Goal: Task Accomplishment & Management: Use online tool/utility

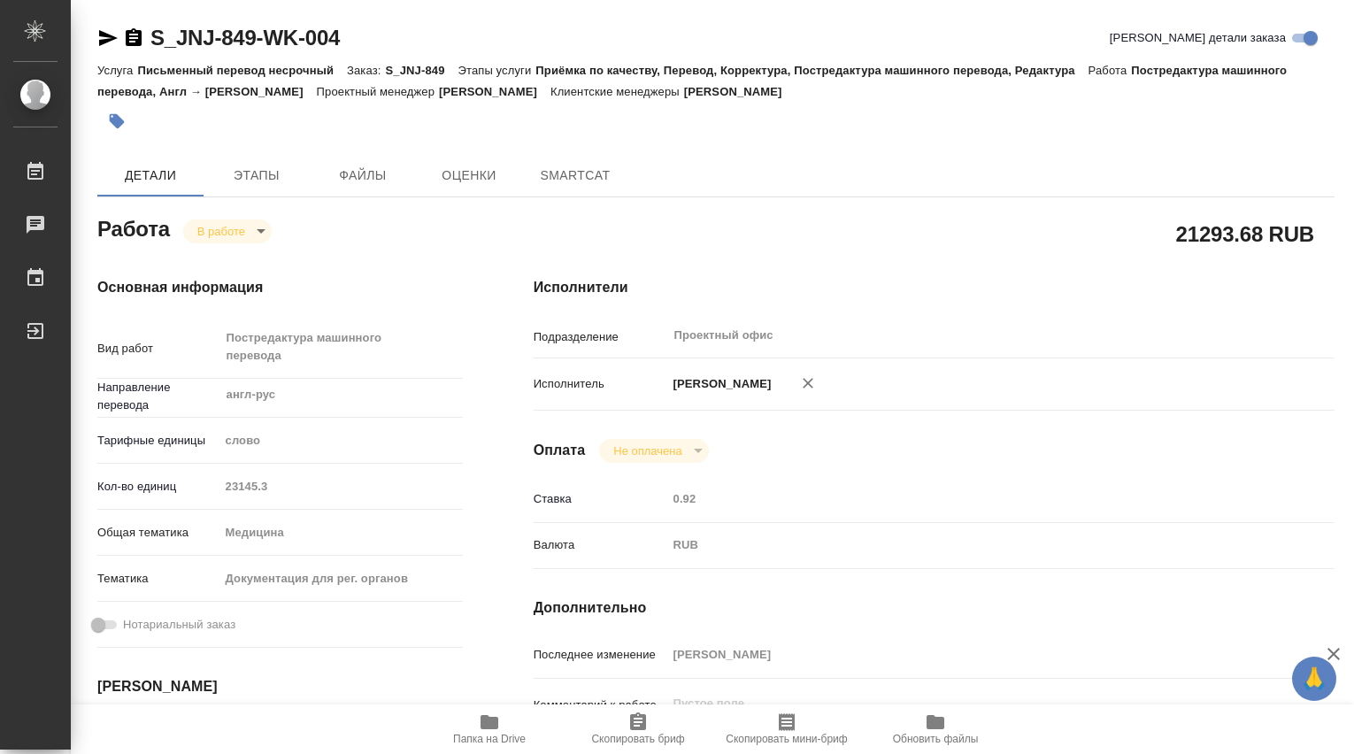
type textarea "x"
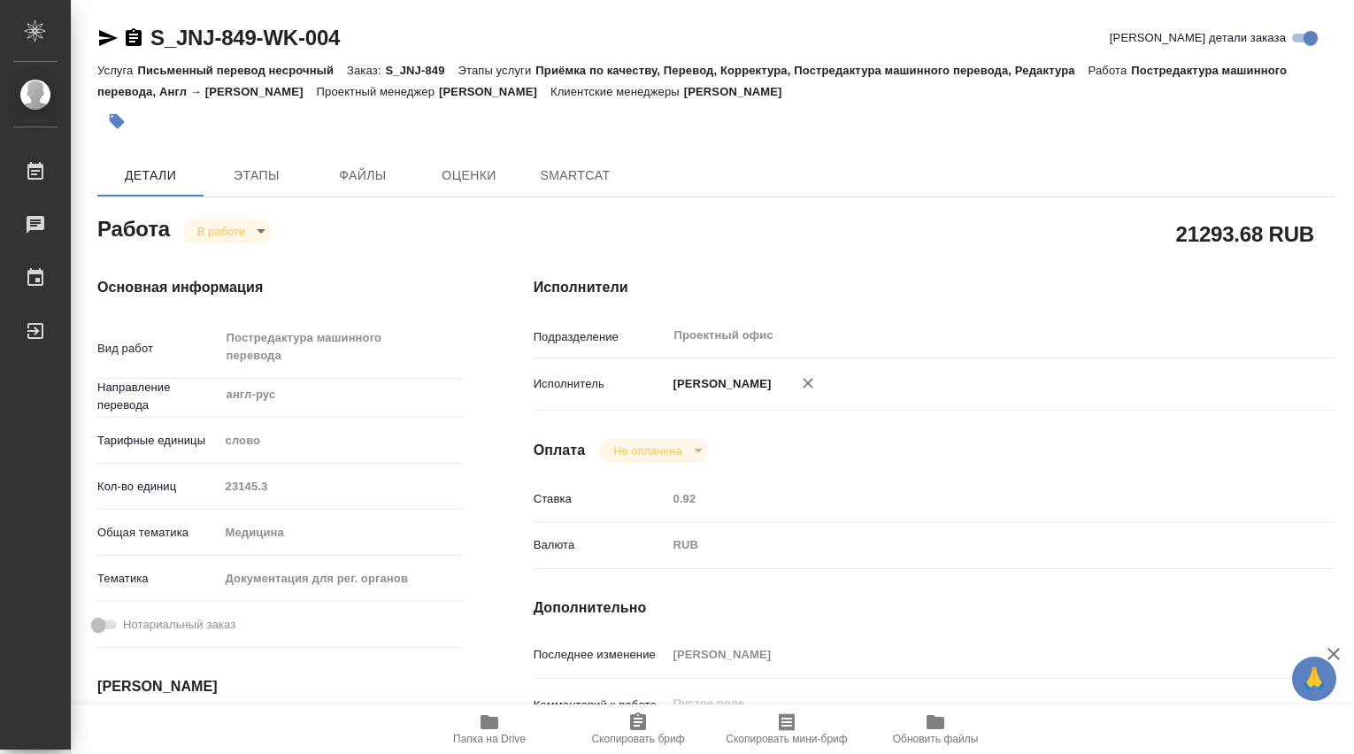
type textarea "x"
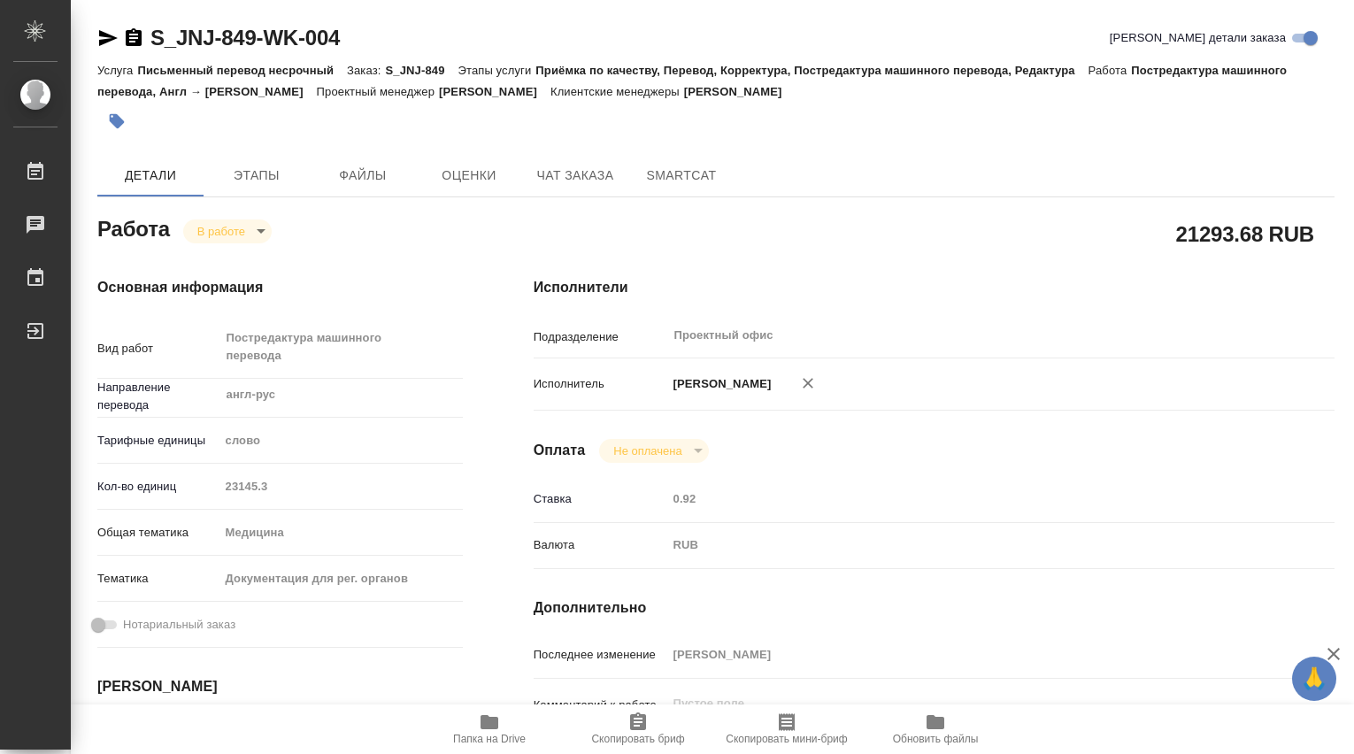
click at [496, 723] on icon "button" at bounding box center [489, 722] width 18 height 14
type textarea "x"
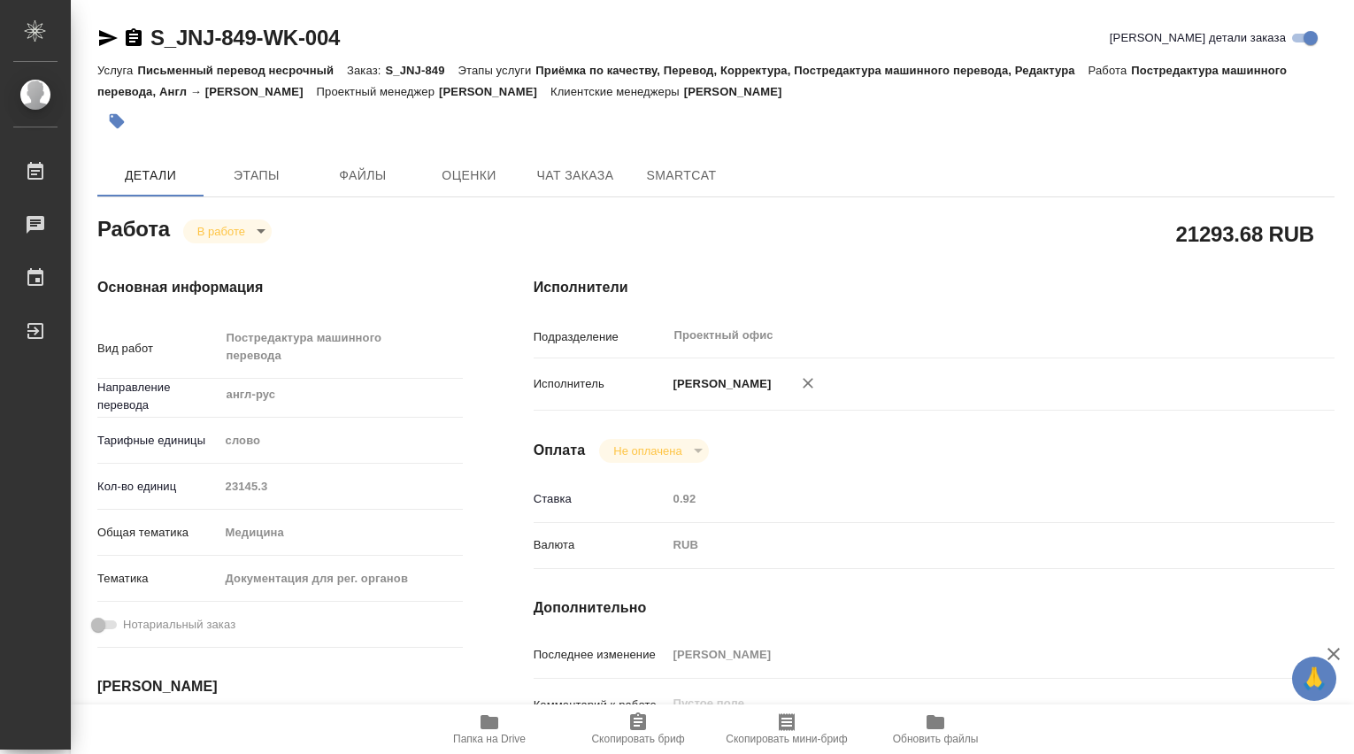
type textarea "x"
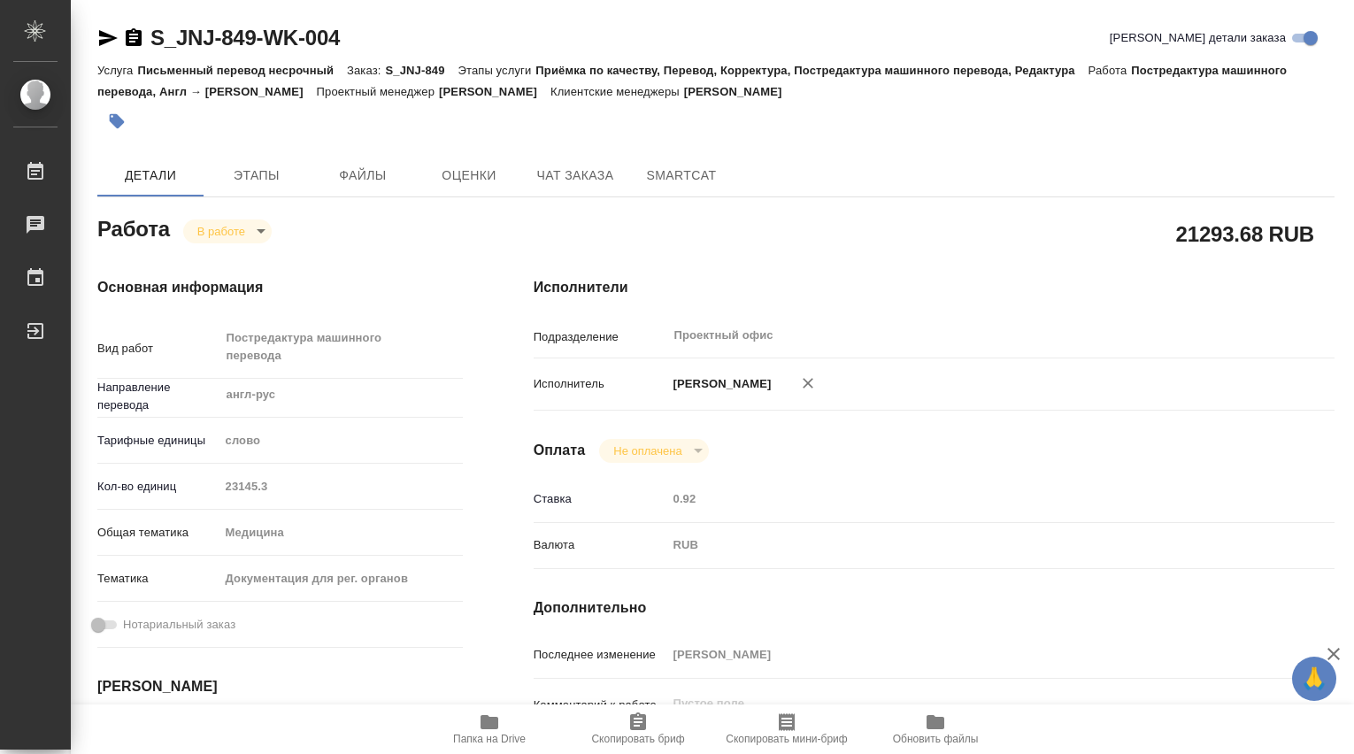
type textarea "x"
click at [492, 721] on icon "button" at bounding box center [489, 722] width 18 height 14
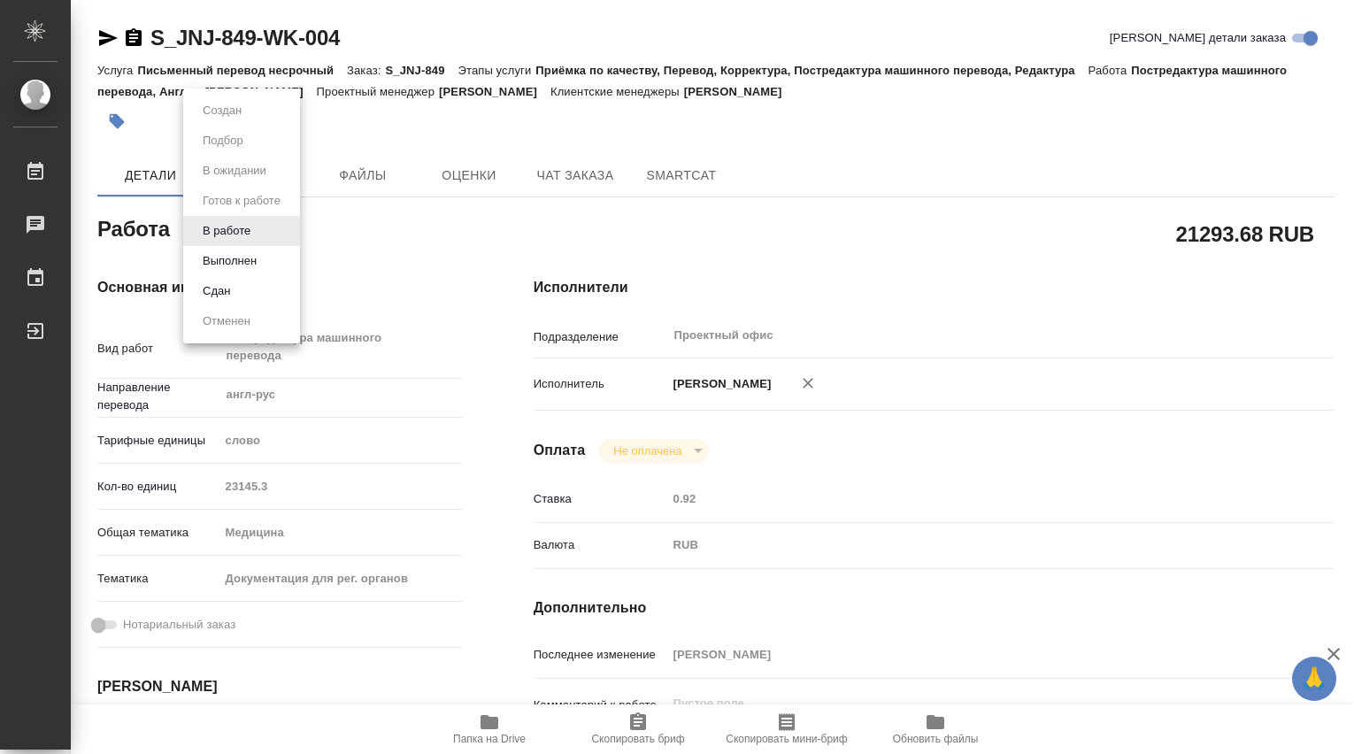
click at [269, 226] on body "🙏 .cls-1 fill:#fff; AWATERA [PERSON_NAME] 0 Чаты График Выйти S_JNJ-849-WK-004 …" at bounding box center [677, 377] width 1354 height 754
click at [246, 260] on button "Выполнен" at bounding box center [229, 260] width 65 height 19
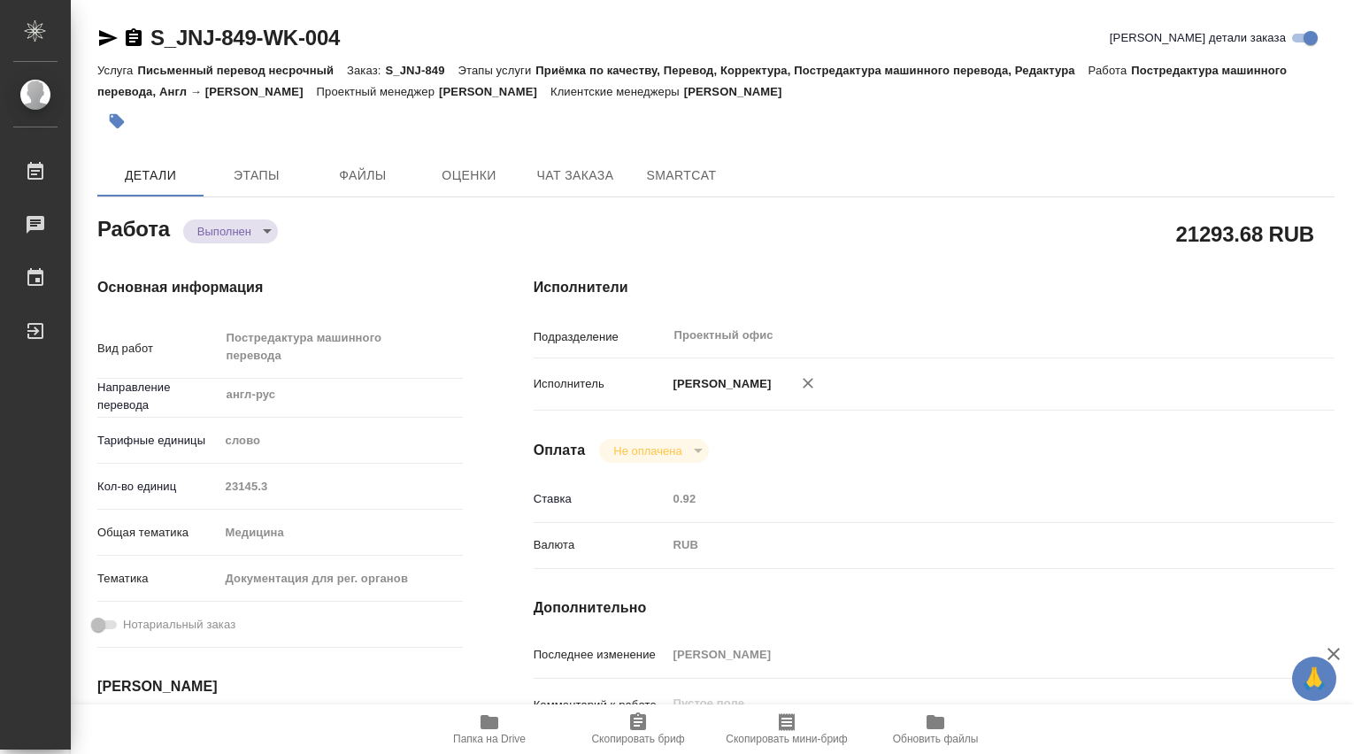
type textarea "x"
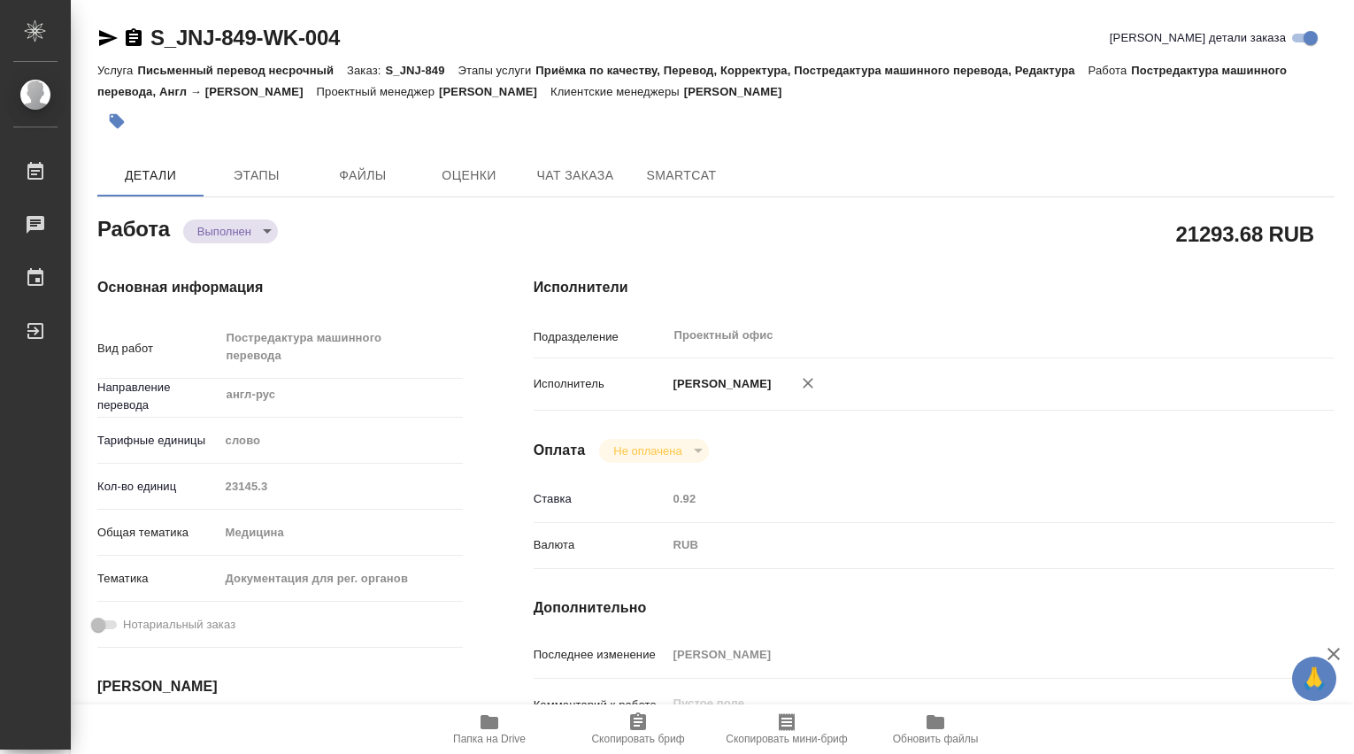
type textarea "x"
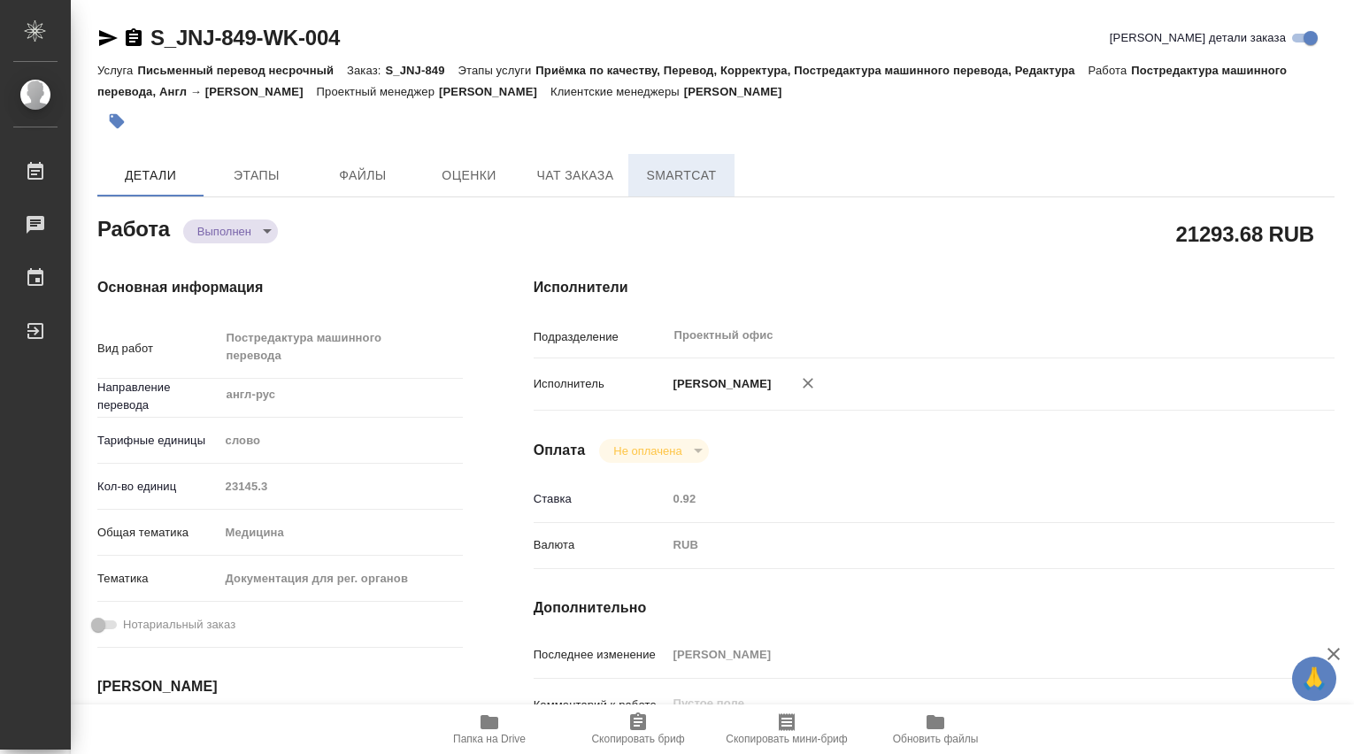
click at [693, 181] on span "SmartCat" at bounding box center [681, 176] width 85 height 22
type textarea "x"
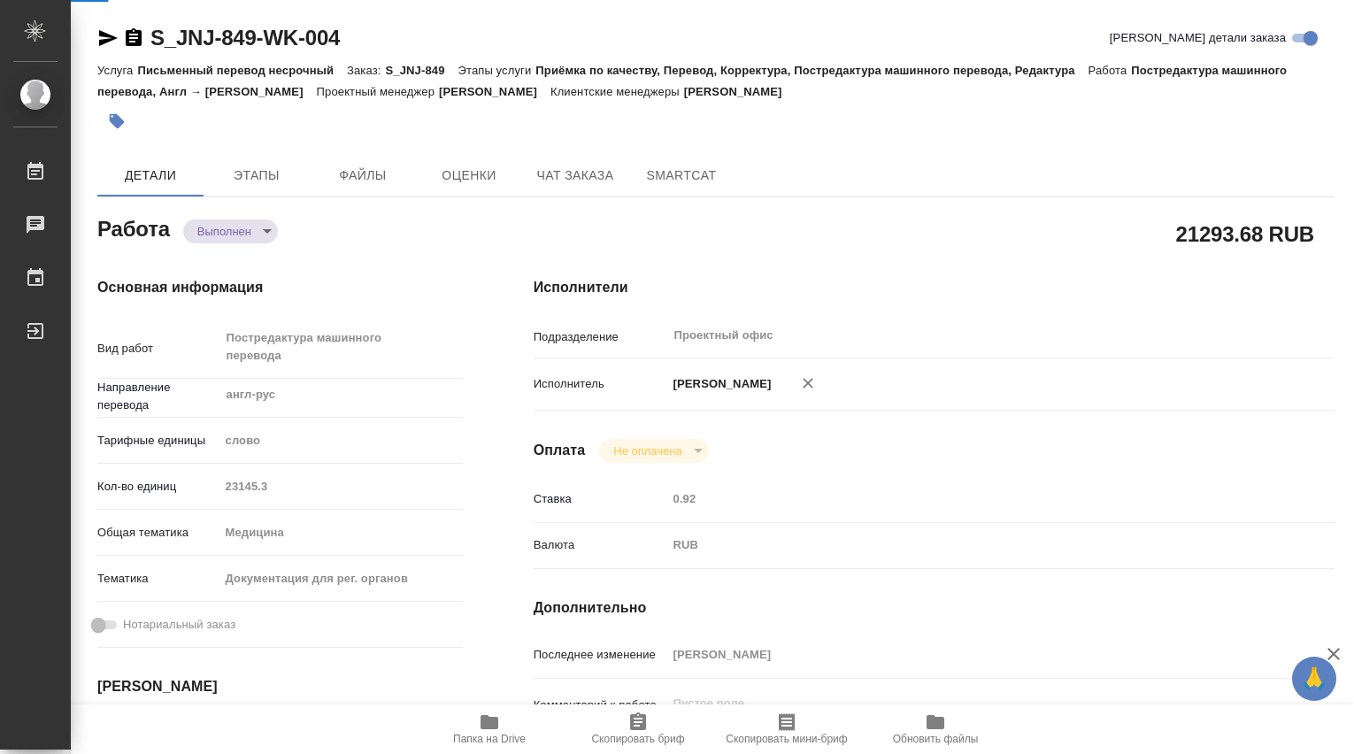
type textarea "x"
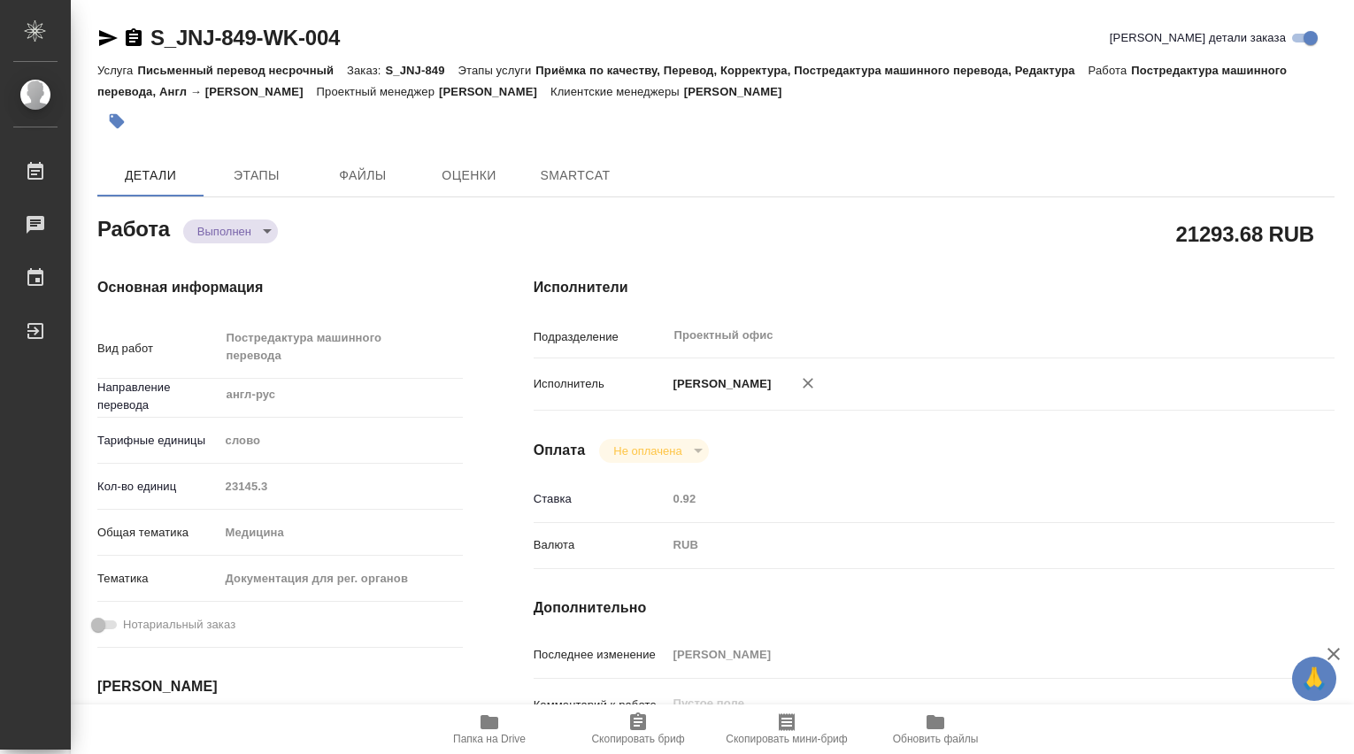
type textarea "x"
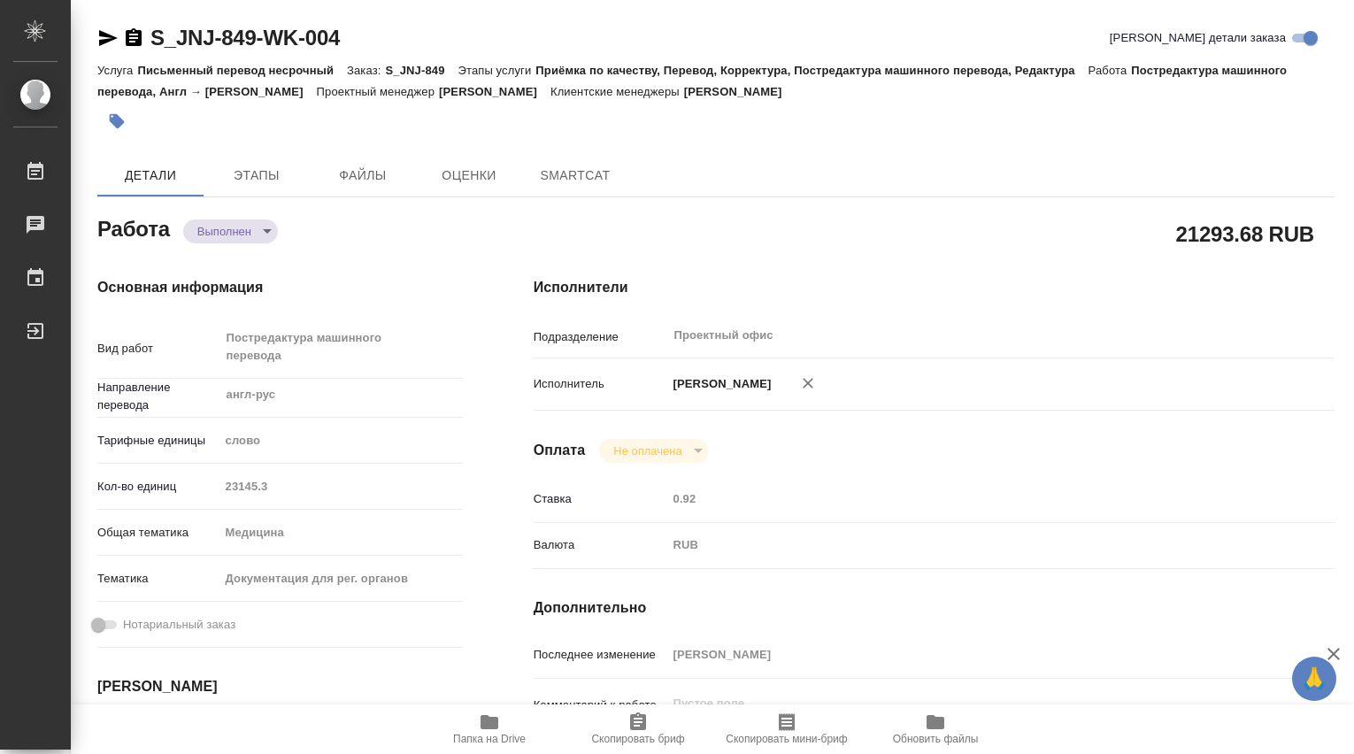
type textarea "x"
click at [488, 720] on icon "button" at bounding box center [489, 722] width 18 height 14
type textarea "x"
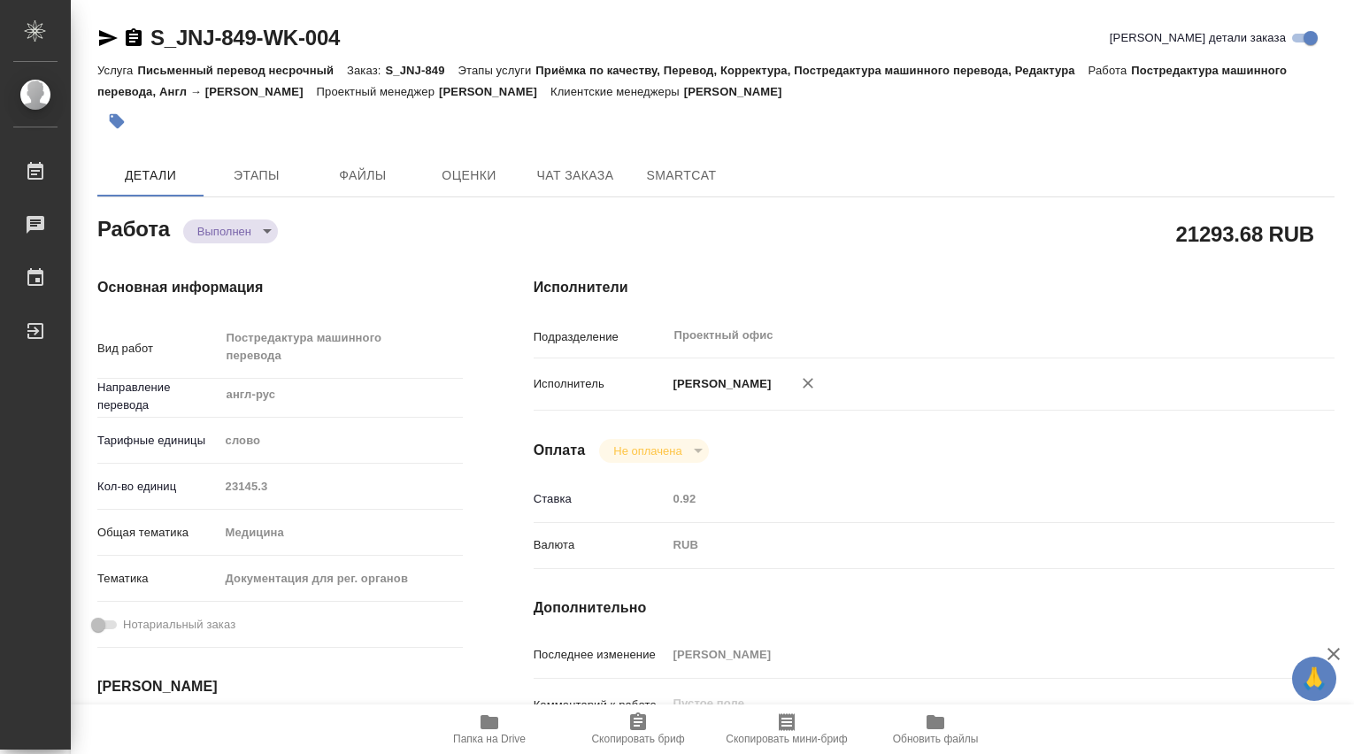
type textarea "x"
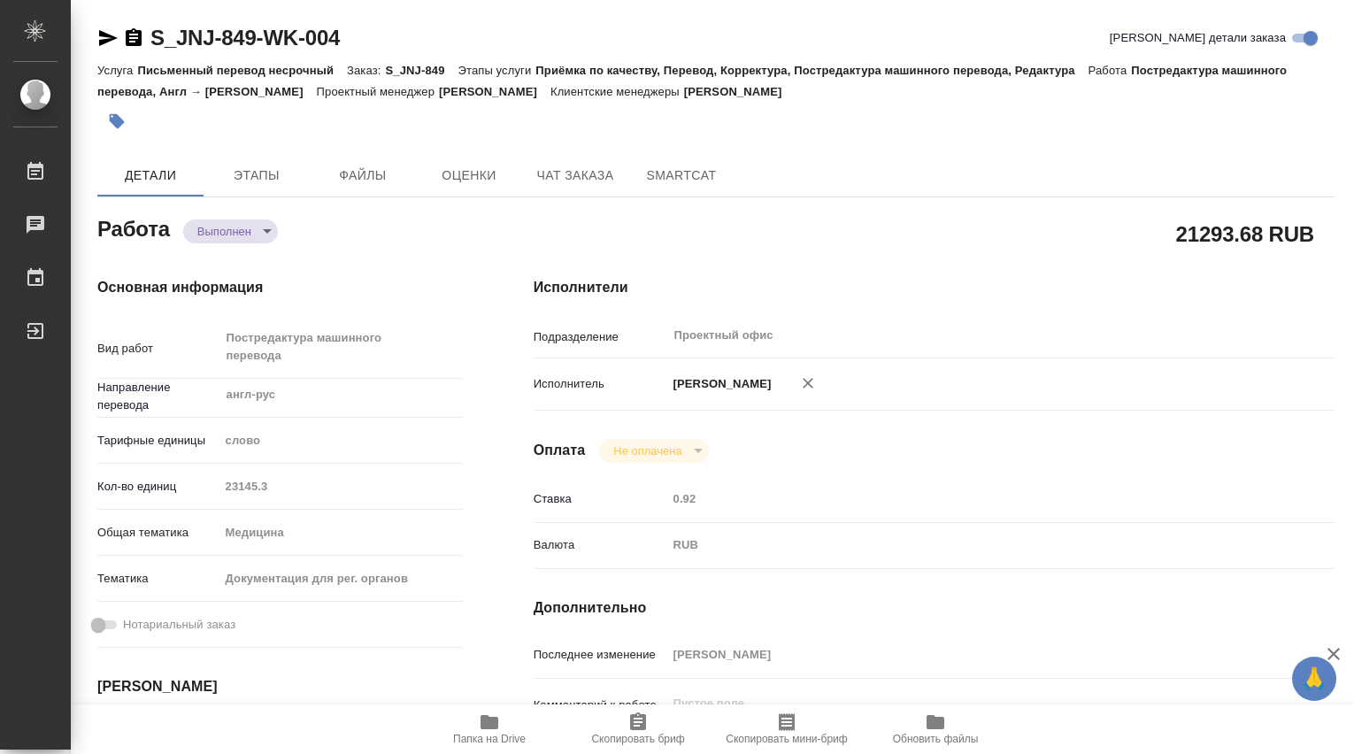
type textarea "x"
